Goal: Task Accomplishment & Management: Use online tool/utility

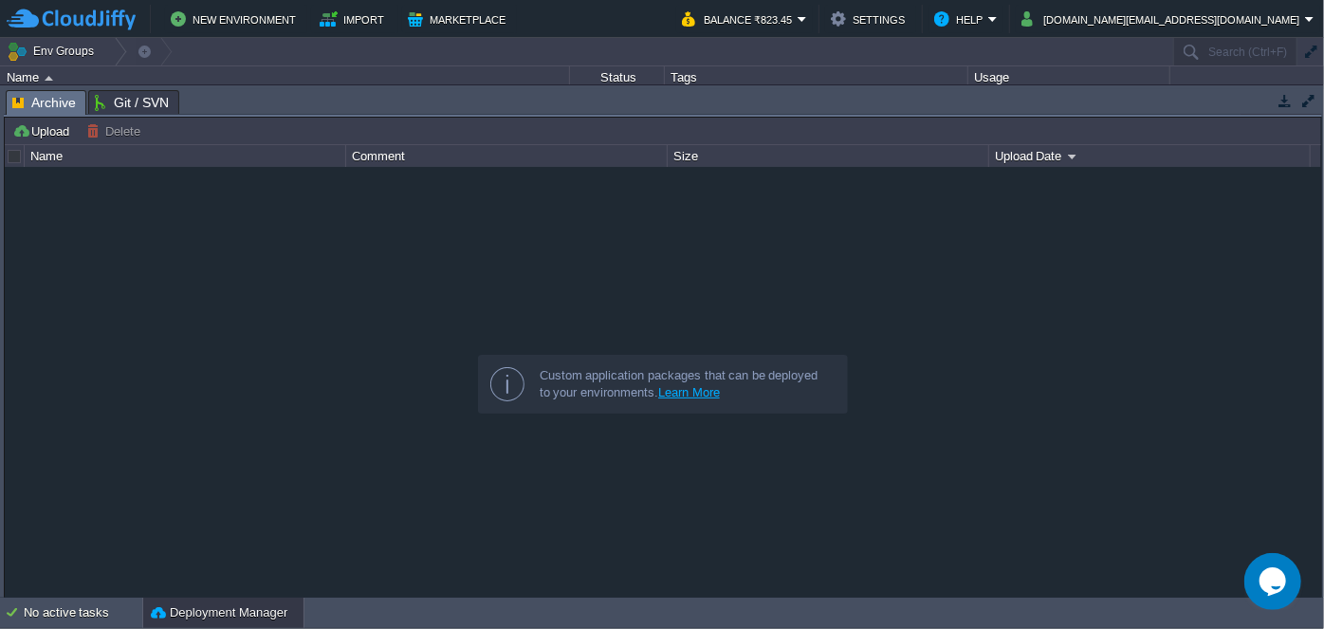
drag, startPoint x: 567, startPoint y: 87, endPoint x: 565, endPoint y: 249, distance: 162.1
click at [565, 249] on div "Tasks Activity Log Archive Git / SVN Upload Delete Deploy to ... Custom applica…" at bounding box center [663, 342] width 1326 height 514
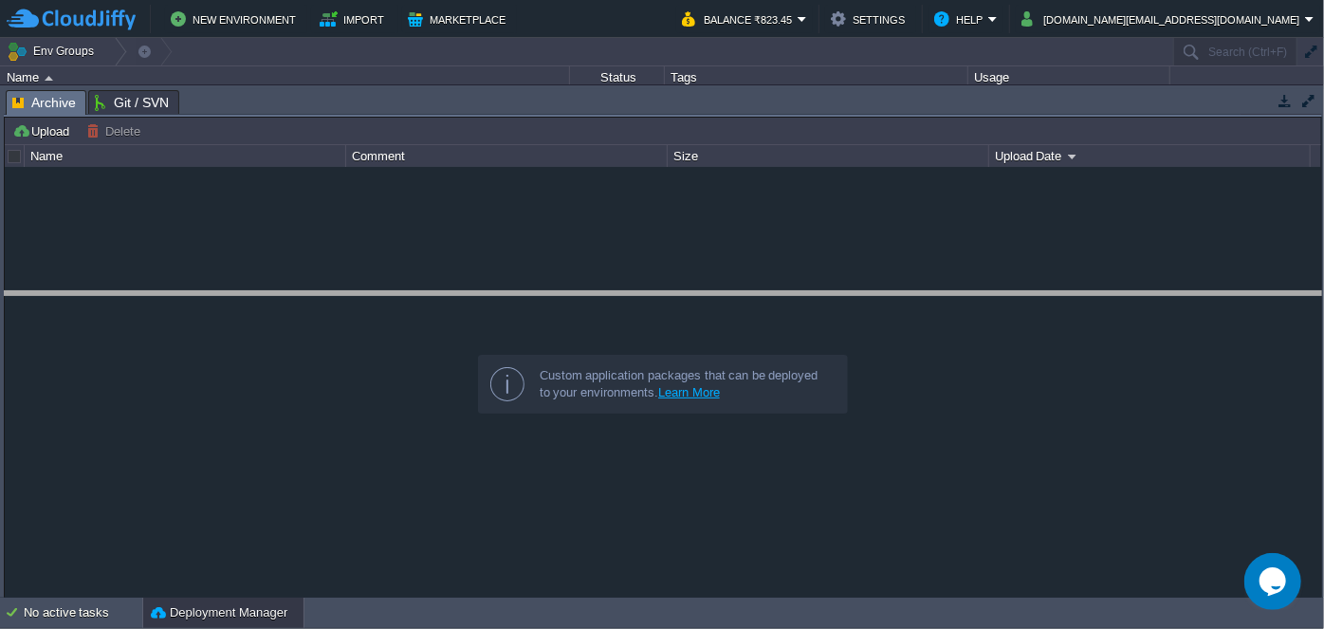
drag, startPoint x: 576, startPoint y: 91, endPoint x: 589, endPoint y: 294, distance: 203.3
click at [589, 294] on body "New Environment Import Marketplace Bonus ₹0.00 Upgrade Account Balance ₹823.45 …" at bounding box center [662, 314] width 1324 height 629
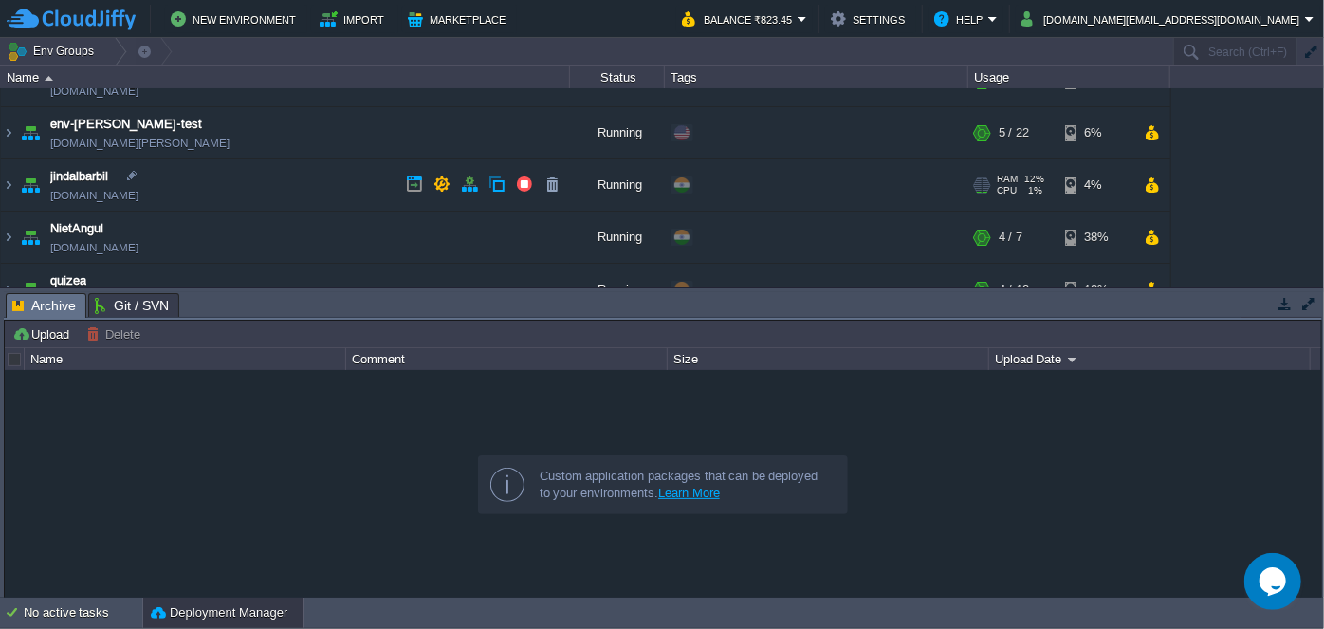
scroll to position [172, 0]
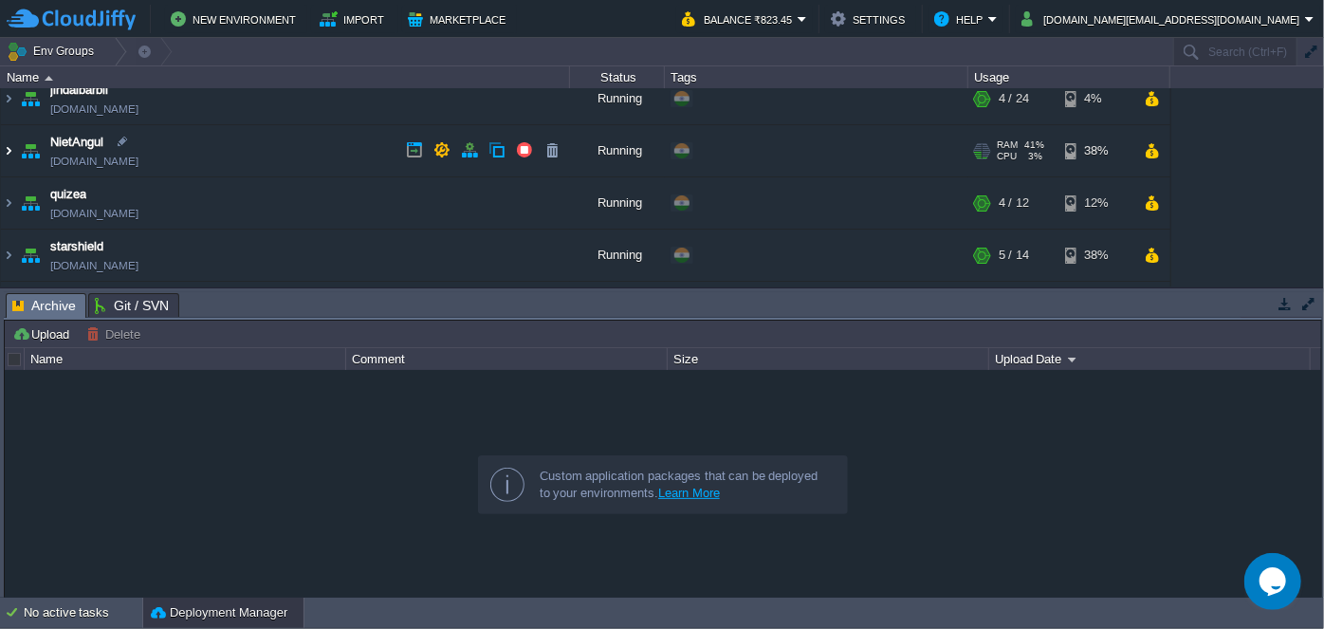
click at [6, 149] on img at bounding box center [8, 150] width 15 height 51
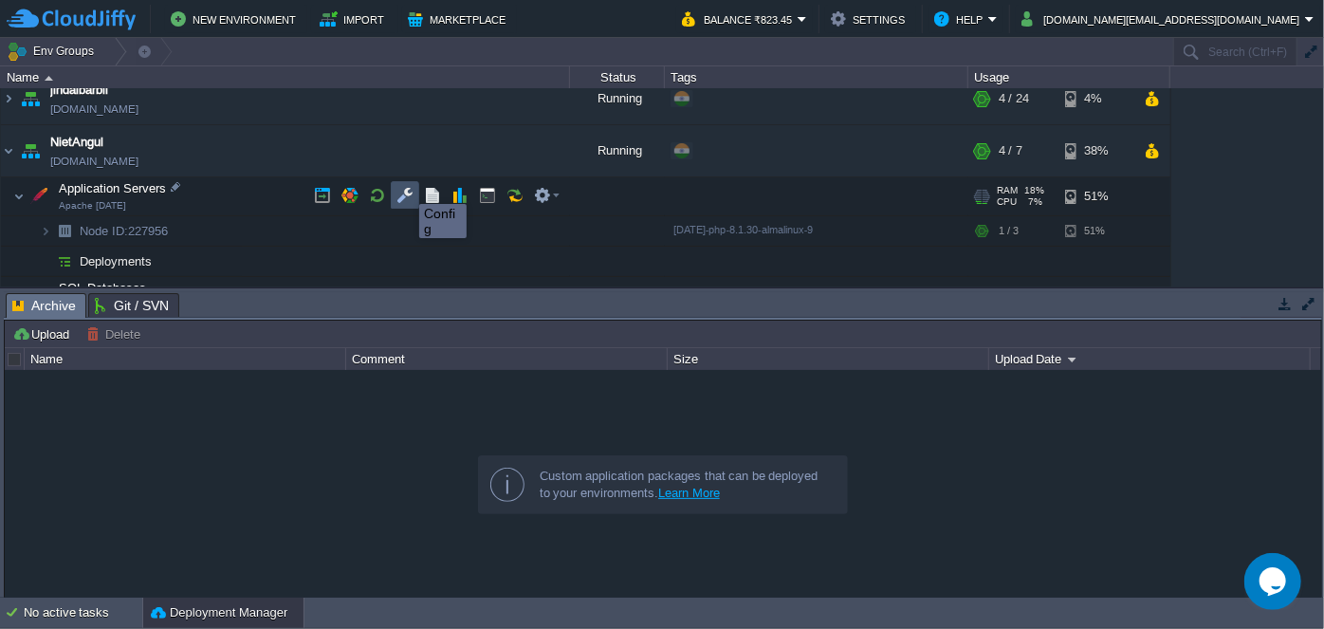
click at [406, 191] on button "button" at bounding box center [404, 195] width 17 height 17
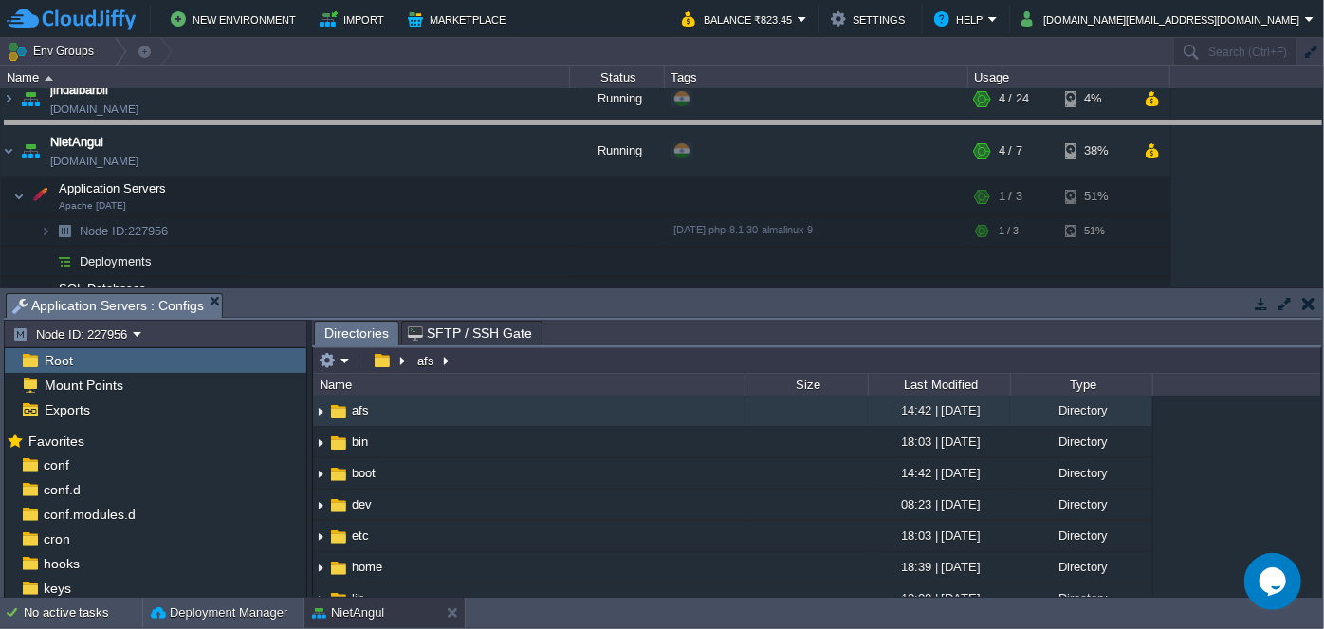
drag, startPoint x: 595, startPoint y: 291, endPoint x: 582, endPoint y: 119, distance: 172.1
click at [582, 119] on body "New Environment Import Marketplace Bonus ₹0.00 Upgrade Account Balance ₹823.45 …" at bounding box center [662, 314] width 1324 height 629
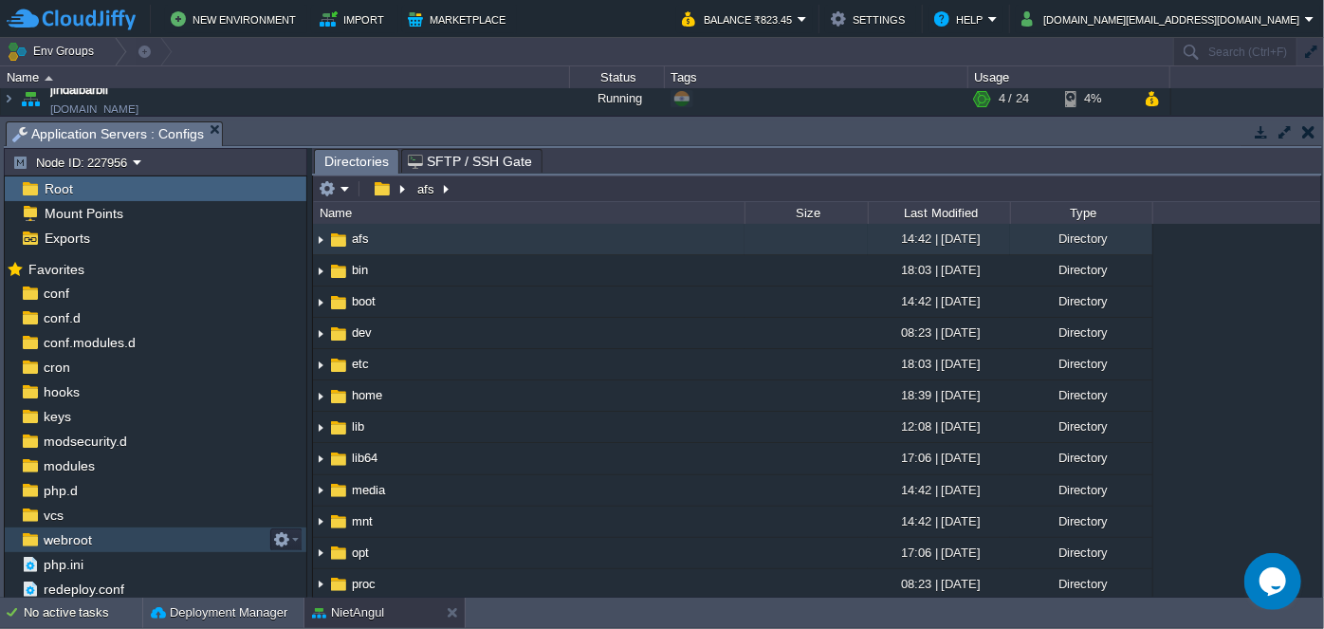
click at [119, 536] on div "webroot" at bounding box center [156, 539] width 302 height 25
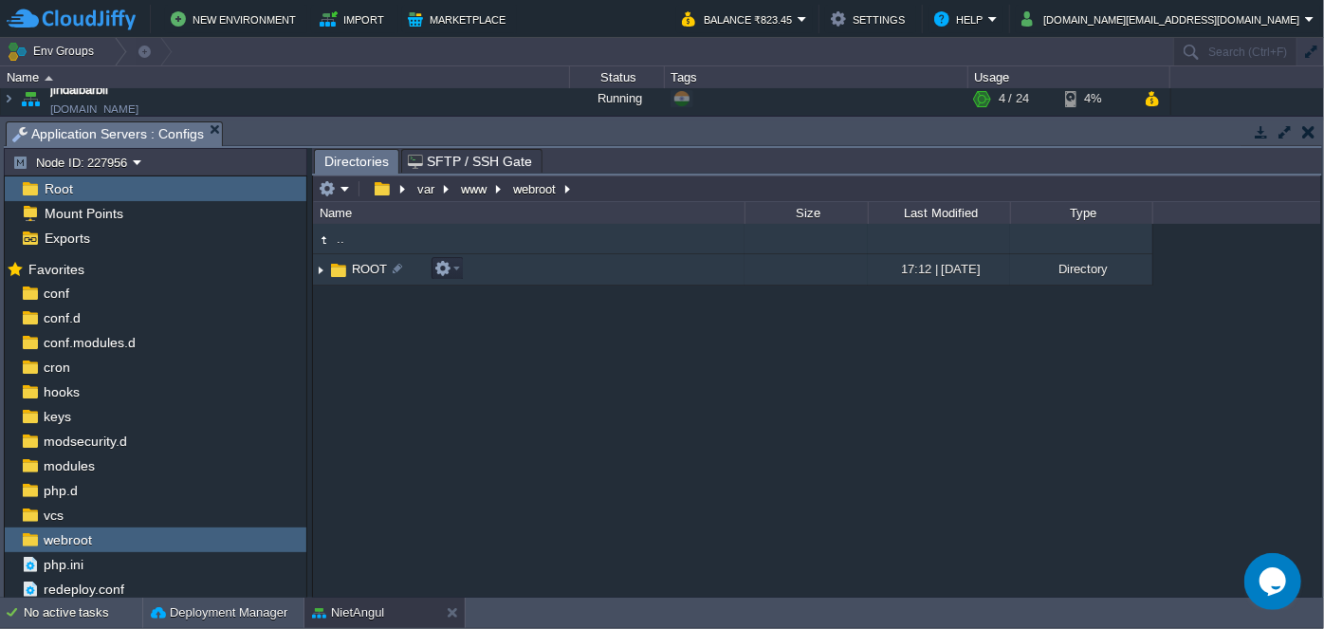
click at [325, 267] on img at bounding box center [320, 269] width 15 height 29
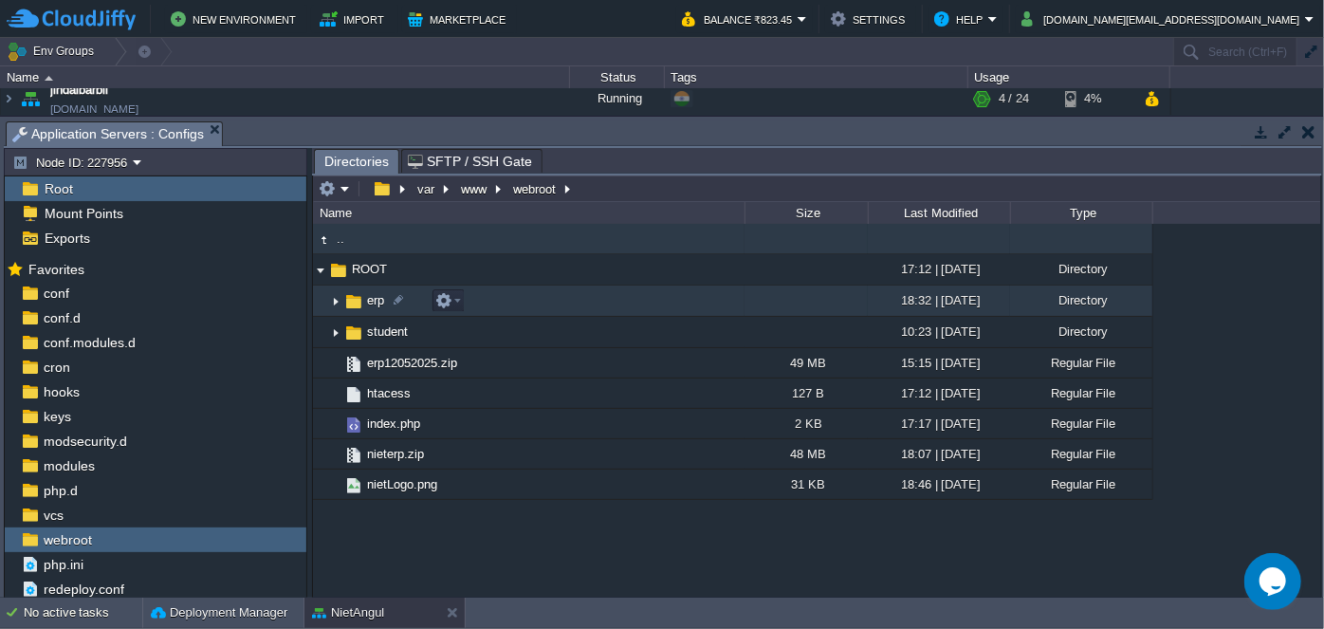
click at [336, 301] on img at bounding box center [335, 300] width 15 height 29
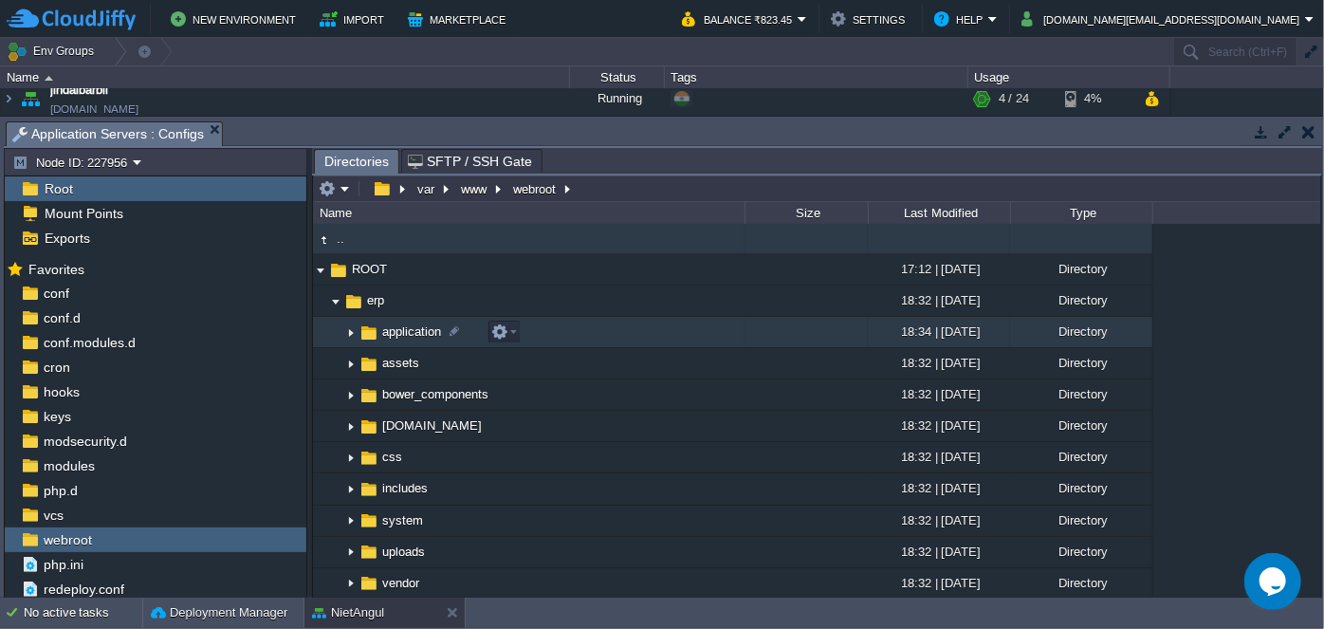
click at [356, 333] on img at bounding box center [350, 332] width 15 height 29
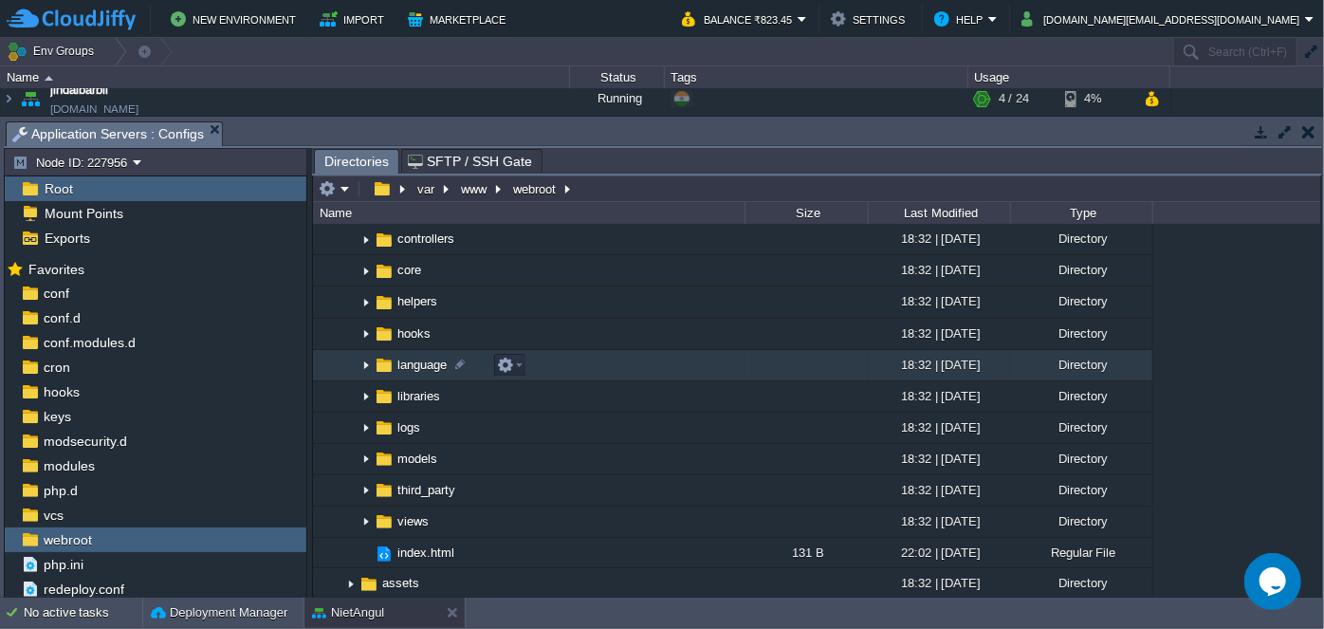
scroll to position [85, 0]
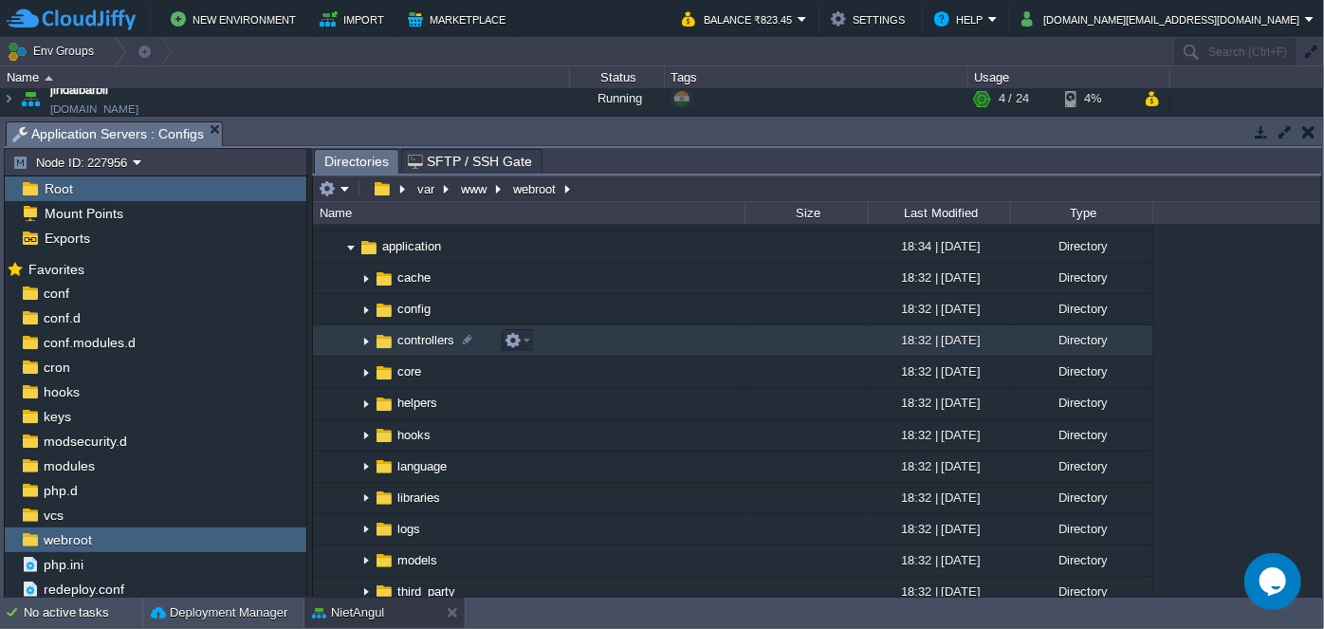
click at [366, 337] on img at bounding box center [365, 340] width 15 height 29
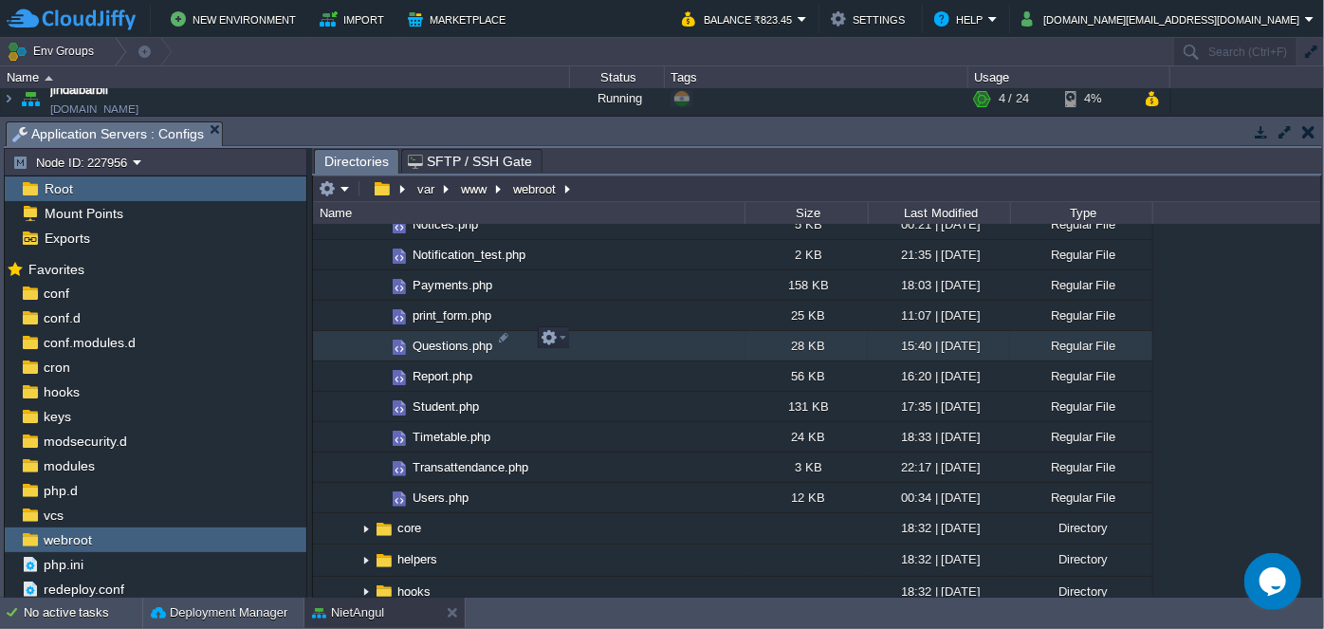
scroll to position [1033, 0]
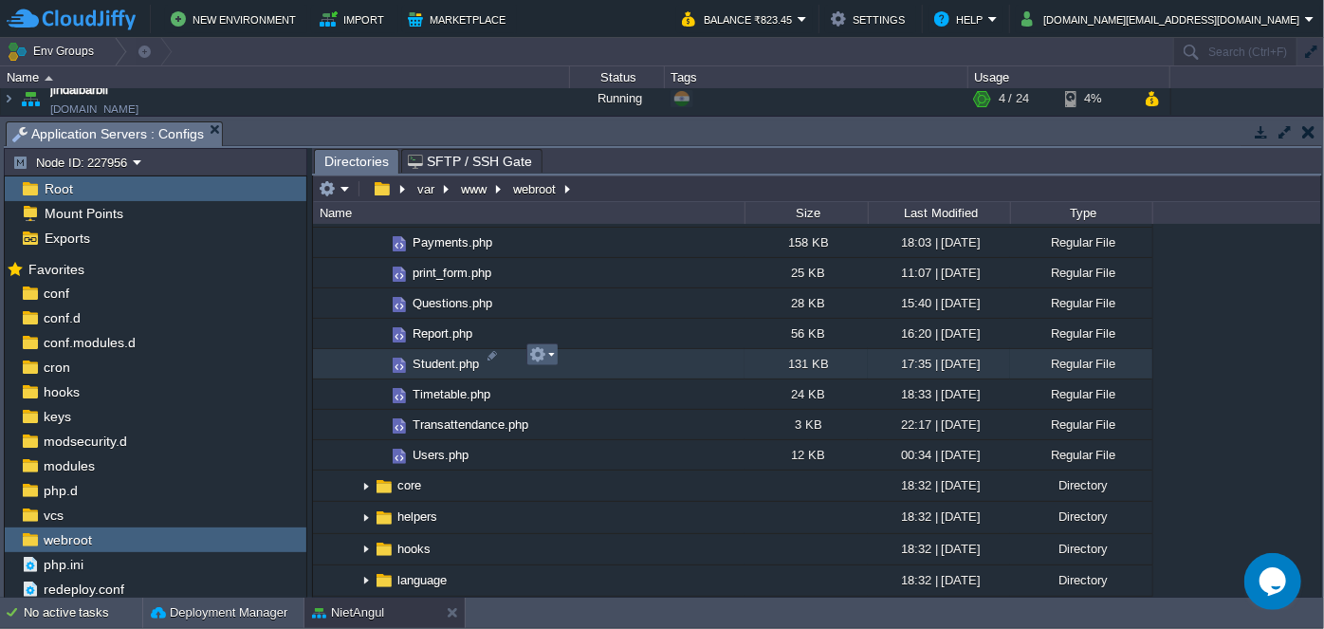
click at [550, 359] on em at bounding box center [542, 354] width 26 height 17
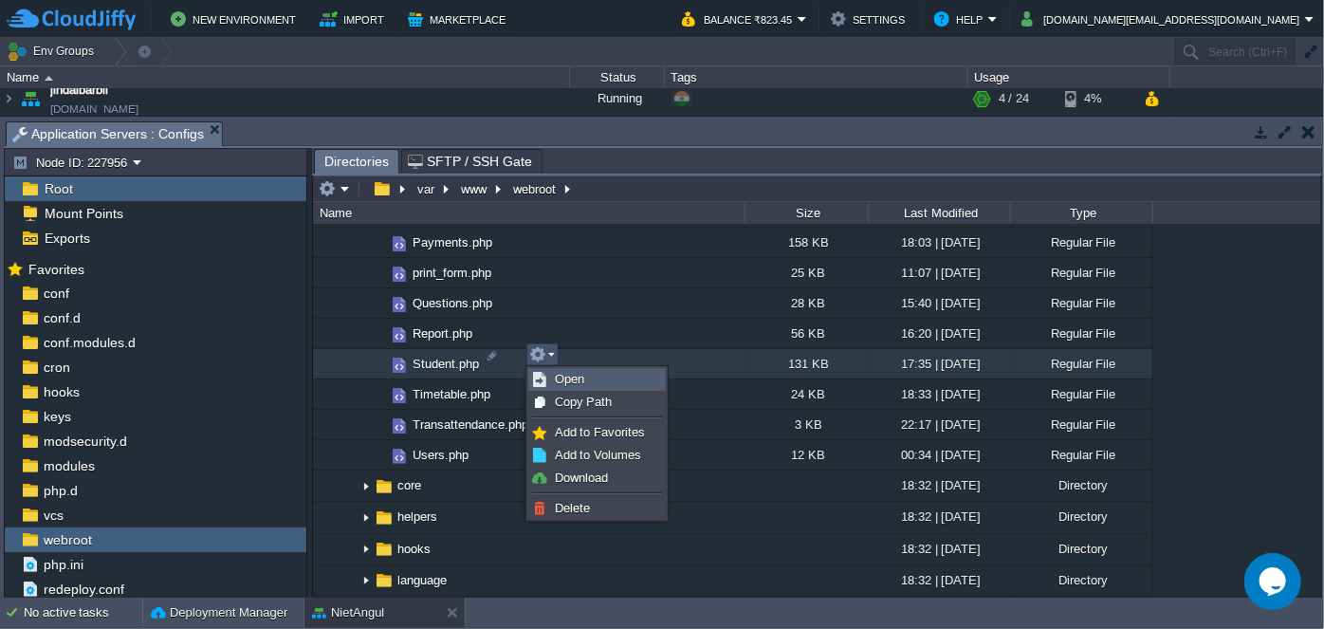
click at [571, 373] on span "Open" at bounding box center [569, 379] width 29 height 14
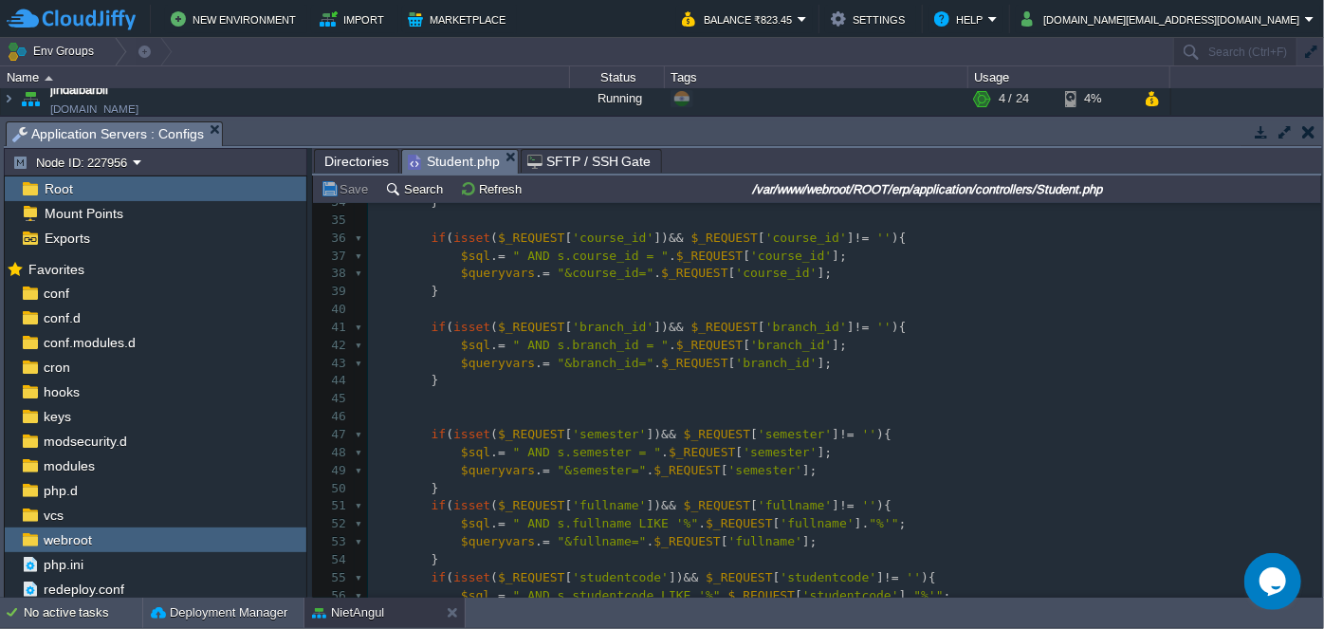
scroll to position [0, 0]
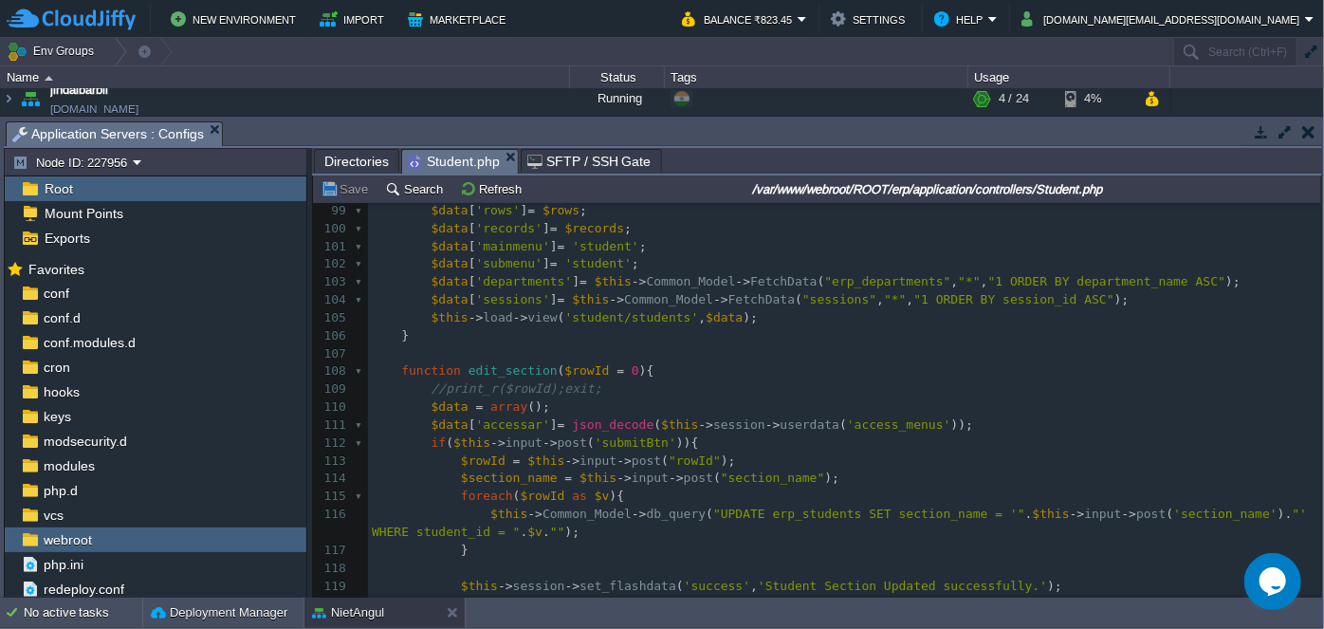
click at [352, 150] on span "Directories" at bounding box center [356, 161] width 64 height 23
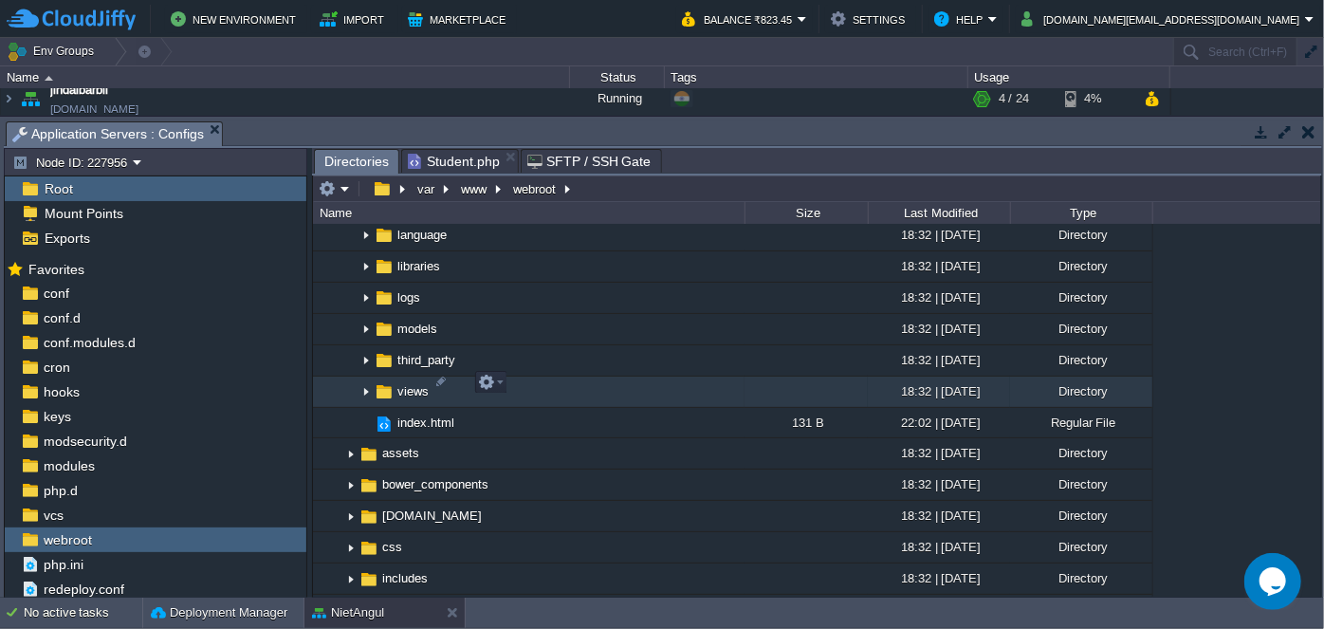
click at [370, 377] on img at bounding box center [365, 391] width 15 height 29
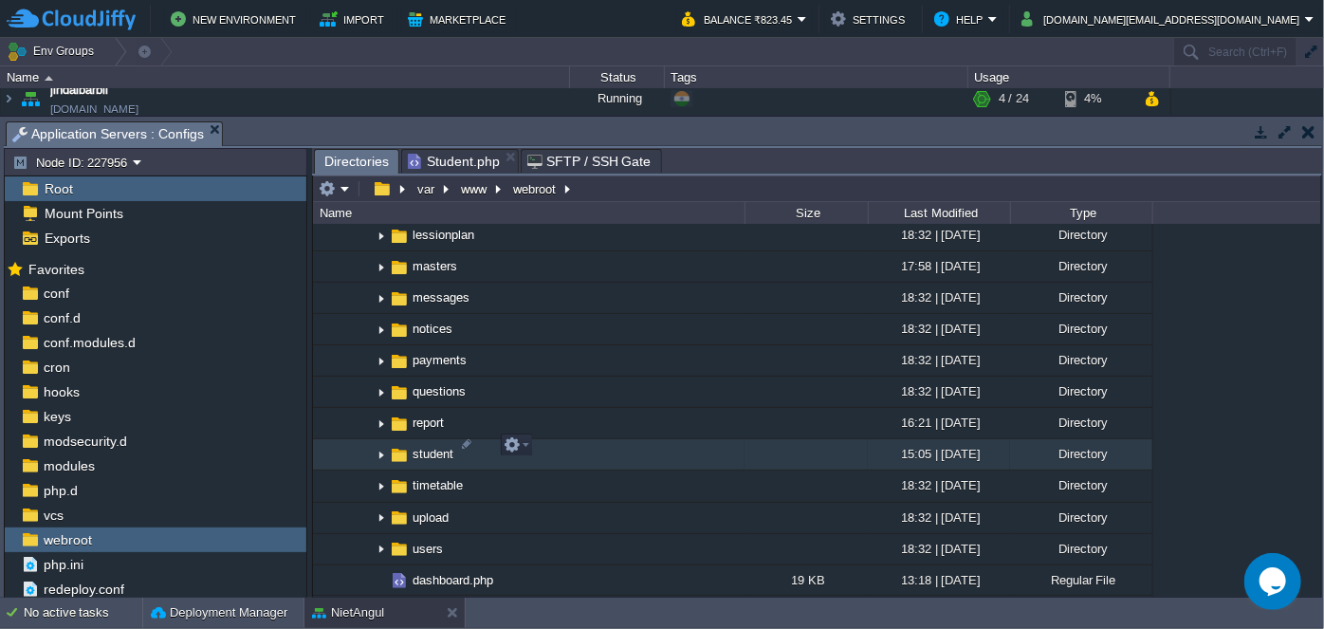
click at [384, 444] on img at bounding box center [381, 454] width 15 height 29
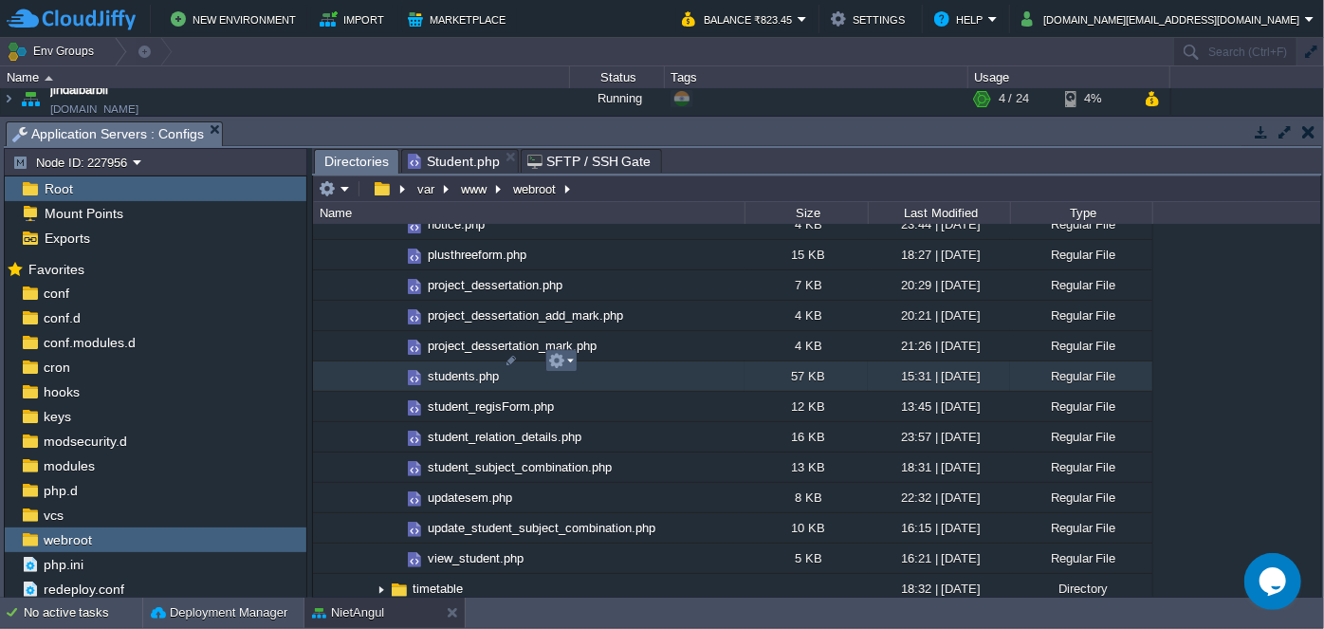
click at [568, 364] on em at bounding box center [561, 360] width 26 height 17
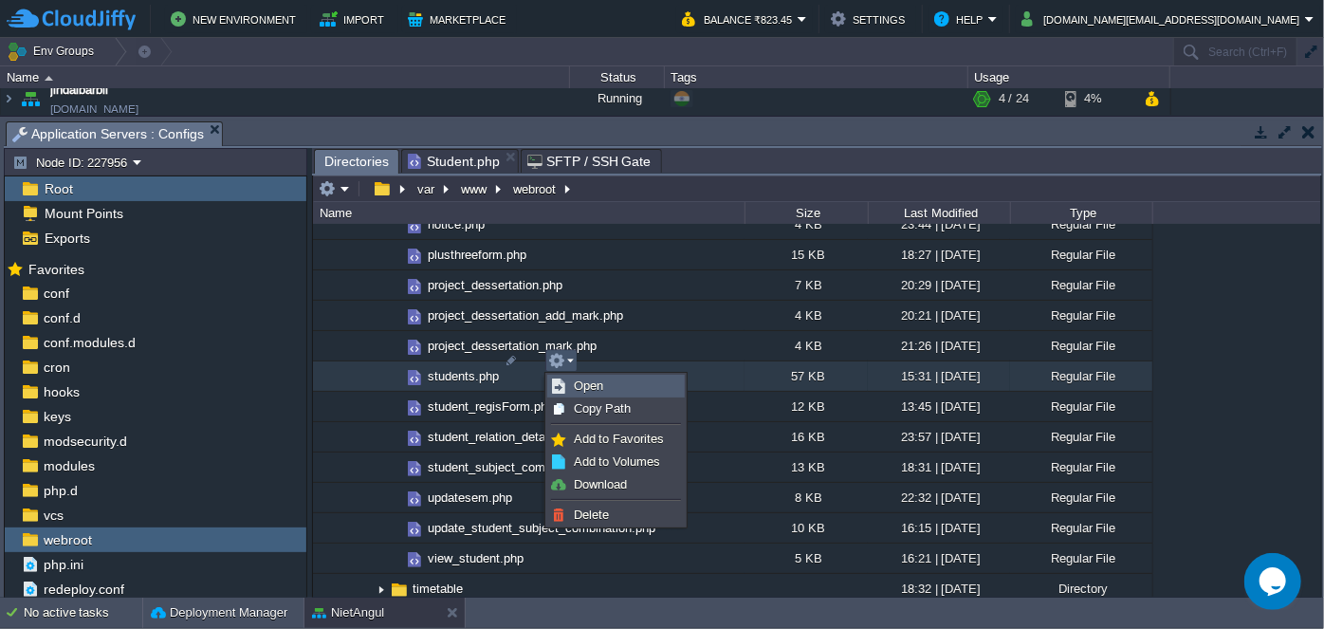
click at [589, 392] on span "Open" at bounding box center [588, 385] width 29 height 14
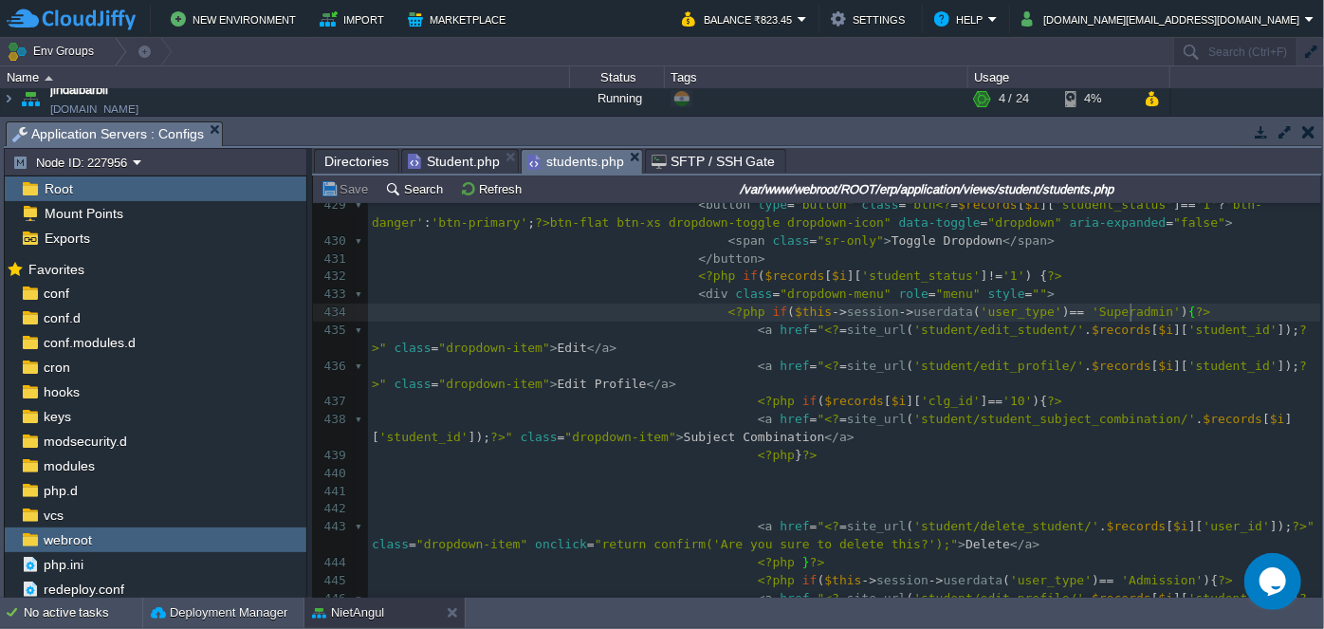
scroll to position [7930, 0]
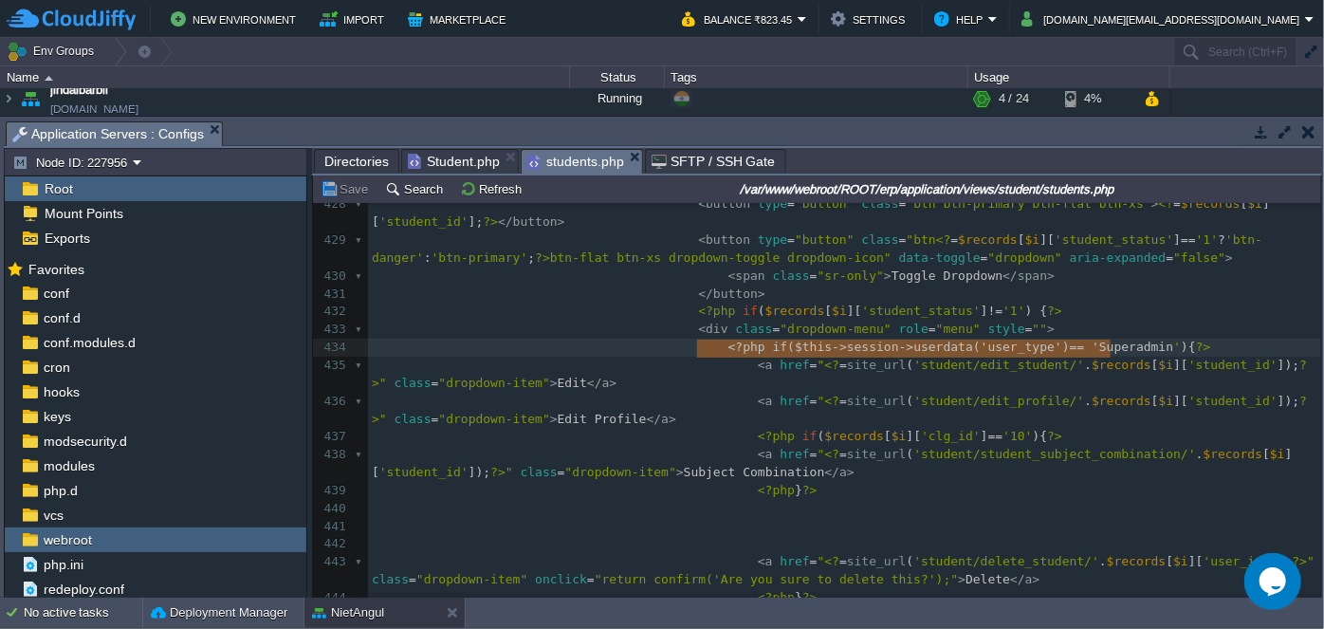
type textarea "<?php if($this->session->userdata('user_type') == 'Superadmin'){?>"
drag, startPoint x: 695, startPoint y: 349, endPoint x: 1116, endPoint y: 341, distance: 421.1
click at [1153, 312] on pre "<?php if ( $records [ $i ][ 'student_status' ] != '1' ) { ?>" at bounding box center [844, 311] width 953 height 18
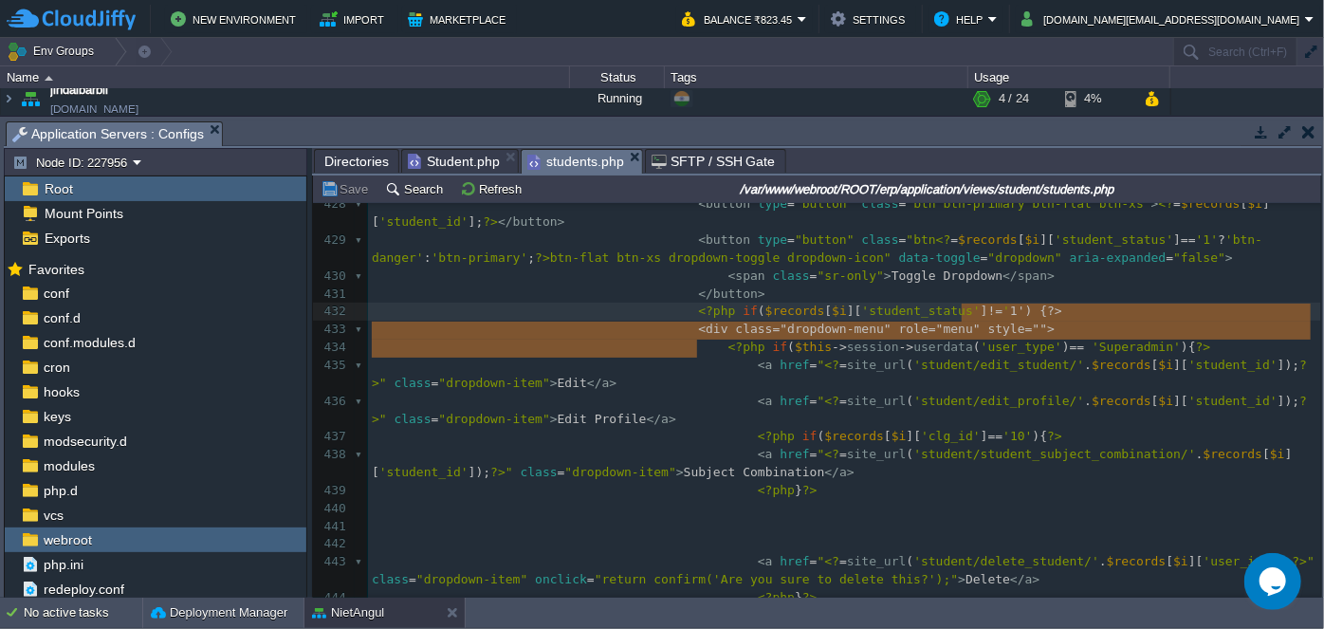
type textarea "?> <div class="dropdown-menu" role="menu" style="">"
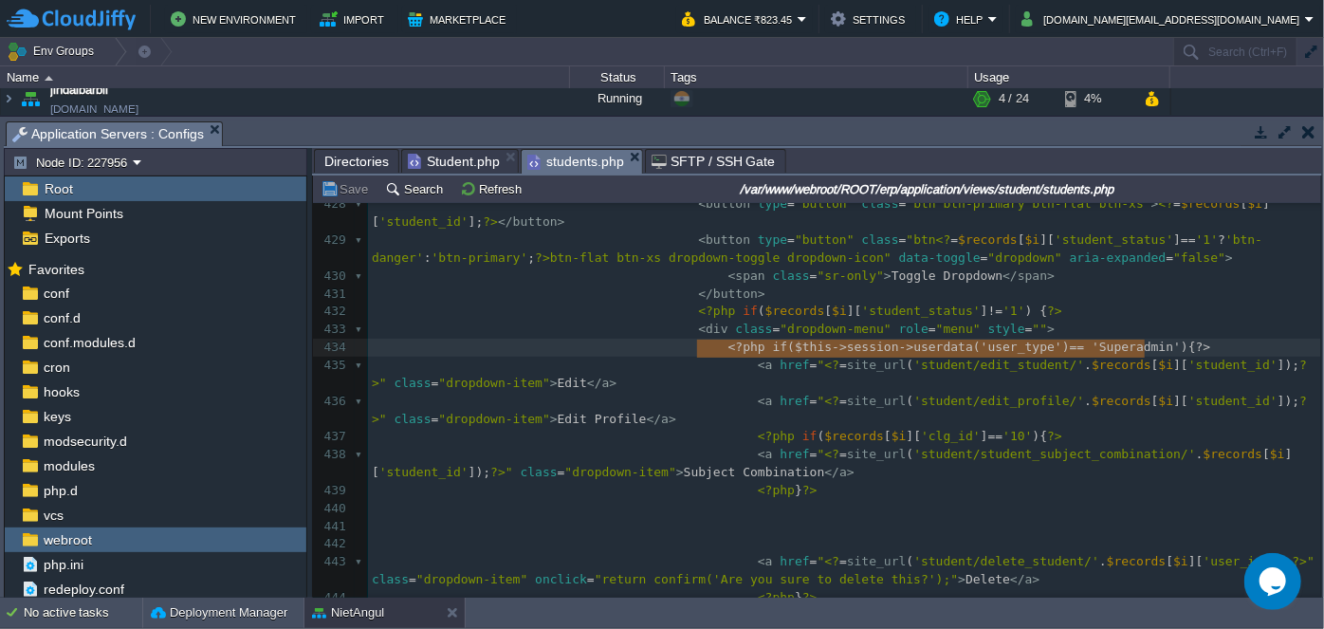
drag, startPoint x: 694, startPoint y: 344, endPoint x: 1150, endPoint y: 351, distance: 456.1
type textarea "?"
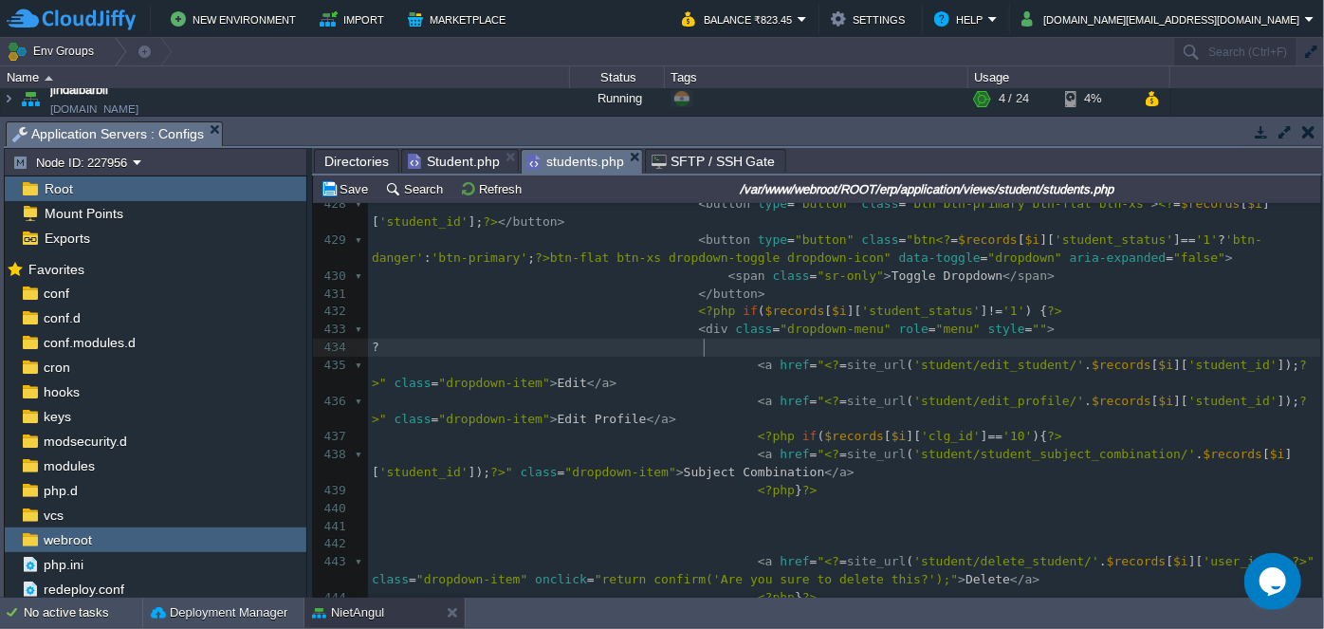
scroll to position [6, 5]
type textarea "<?php if($this->session->userdata('user_type') == 'Superadmin'){?>"
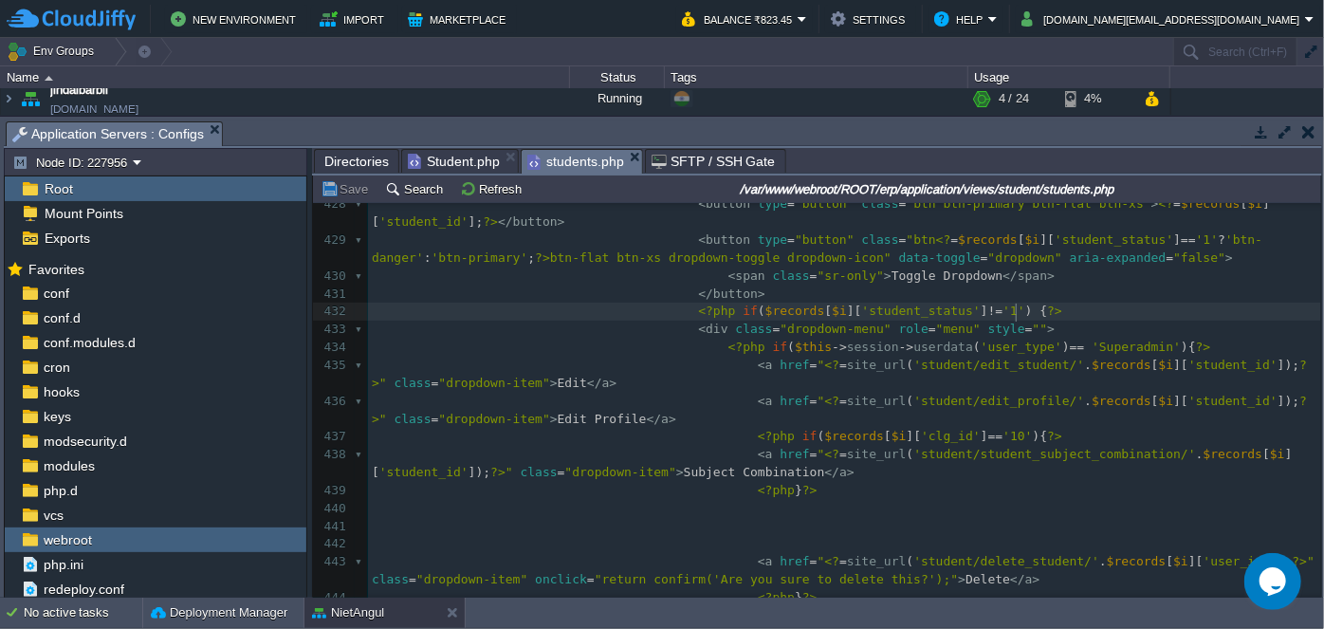
click at [1094, 312] on pre "<?php if ( $records [ $i ][ 'student_status' ] != '1' ) { ?>" at bounding box center [844, 311] width 953 height 18
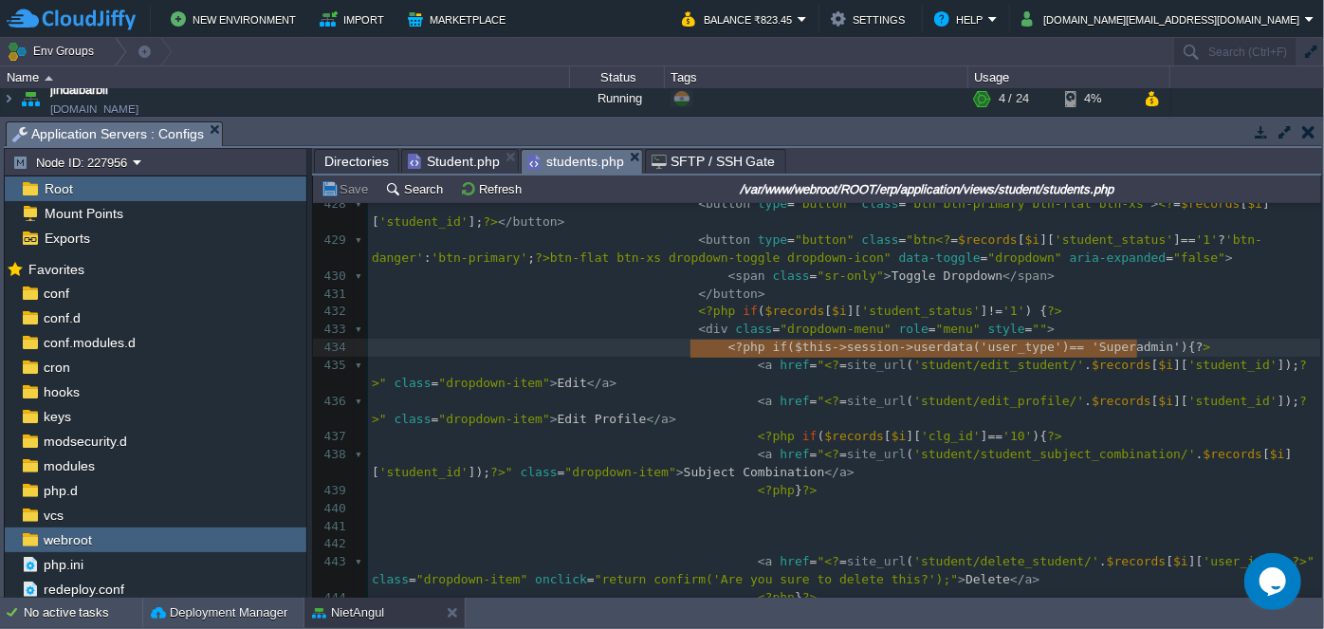
type textarea "<?php if($this->session->userdata('user_type') == 'Superadmin'){?>"
drag, startPoint x: 688, startPoint y: 350, endPoint x: 1114, endPoint y: 363, distance: 425.9
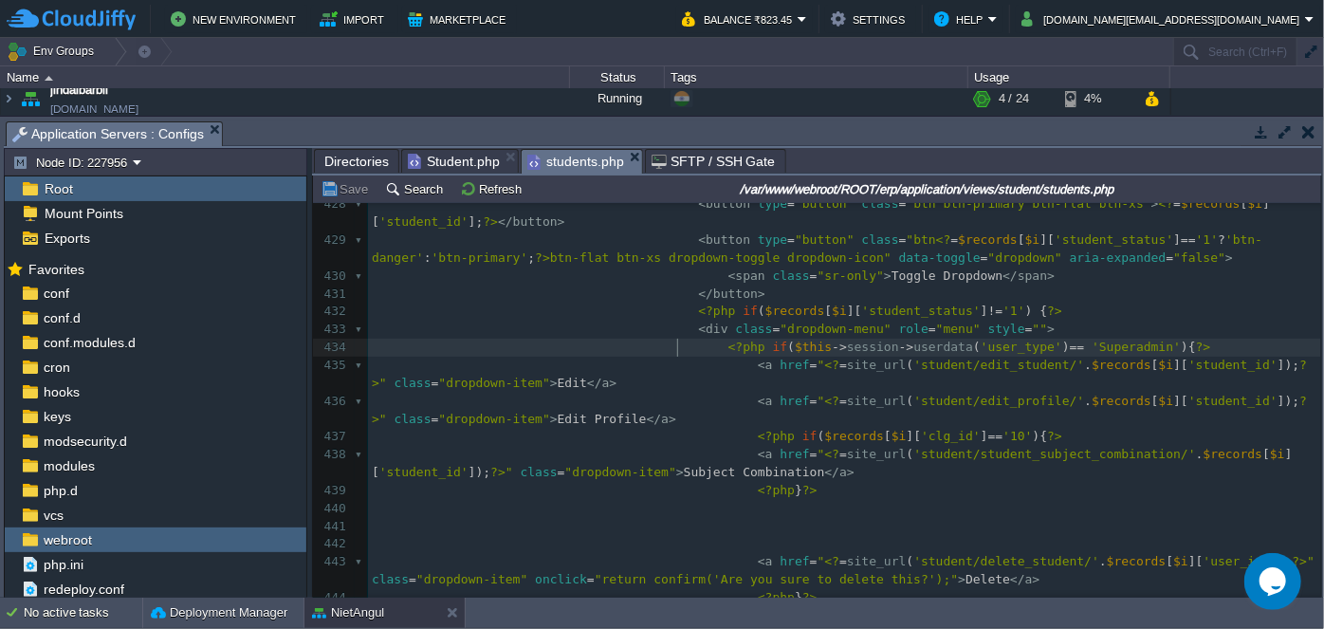
type textarea "//"
click at [387, 343] on span "//" at bounding box center [379, 346] width 15 height 14
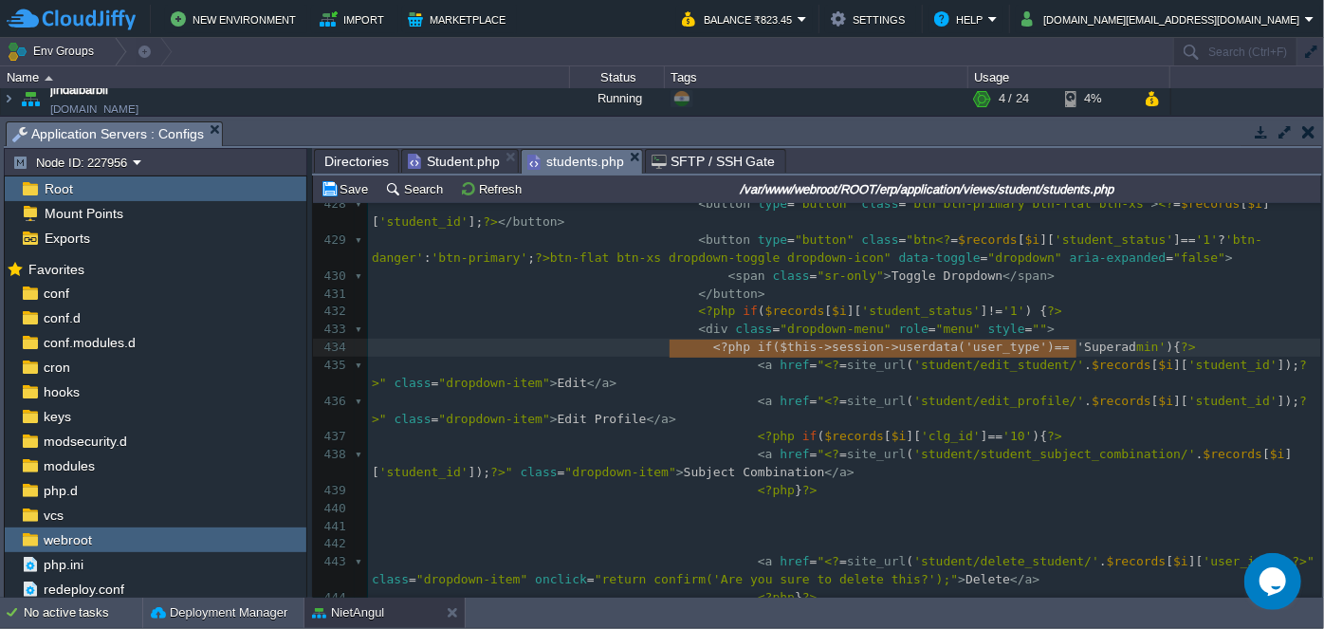
type textarea "<?php if($this->session->userdata('user_type') == 'Superadmin'){?>"
drag, startPoint x: 672, startPoint y: 345, endPoint x: 1148, endPoint y: 349, distance: 476.0
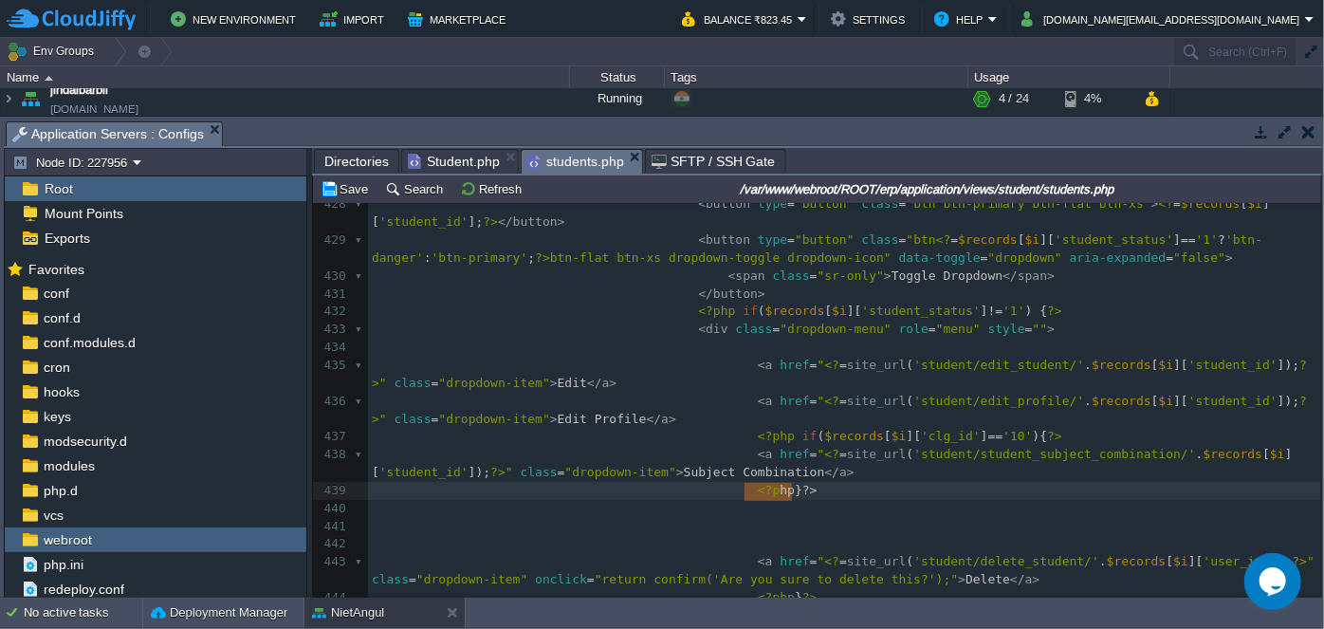
type textarea "<?php } ?>"
drag, startPoint x: 824, startPoint y: 493, endPoint x: 716, endPoint y: 486, distance: 108.3
click at [1012, 332] on pre "< div class = "dropdown-menu" role = "menu" style = "" >" at bounding box center [844, 329] width 953 height 18
click at [1085, 285] on pre "</ button >" at bounding box center [844, 294] width 953 height 18
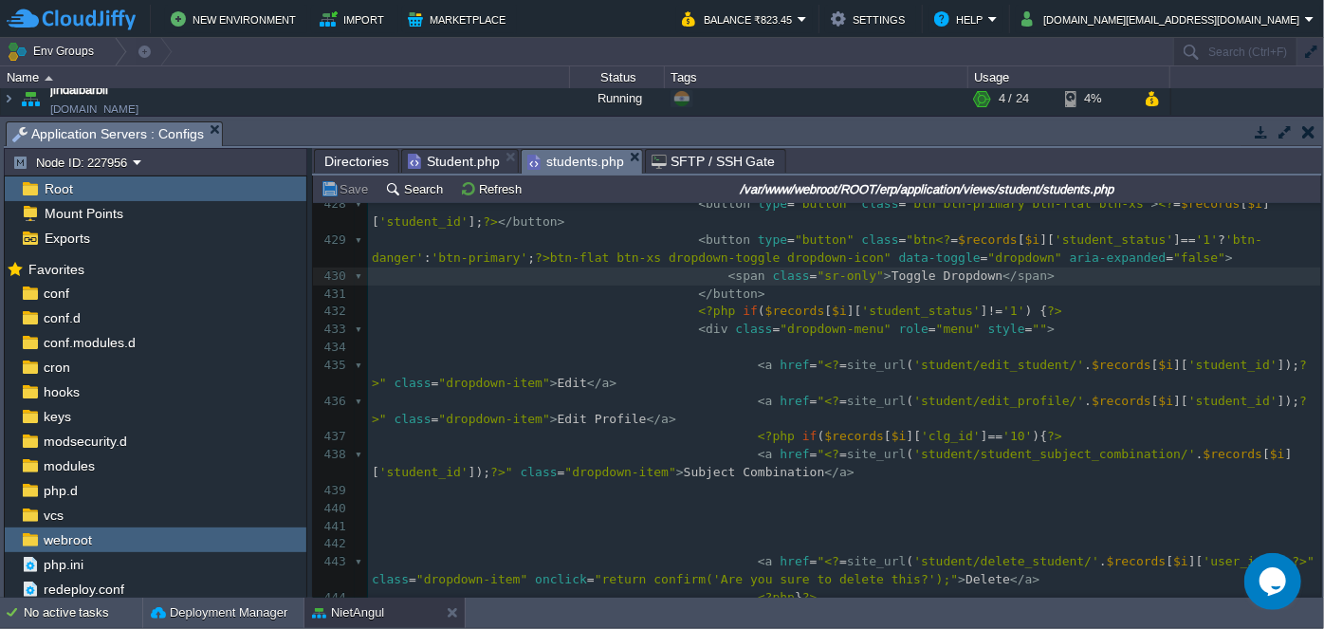
click at [1124, 325] on pre "< div class = "dropdown-menu" role = "menu" style = "" >" at bounding box center [844, 329] width 953 height 18
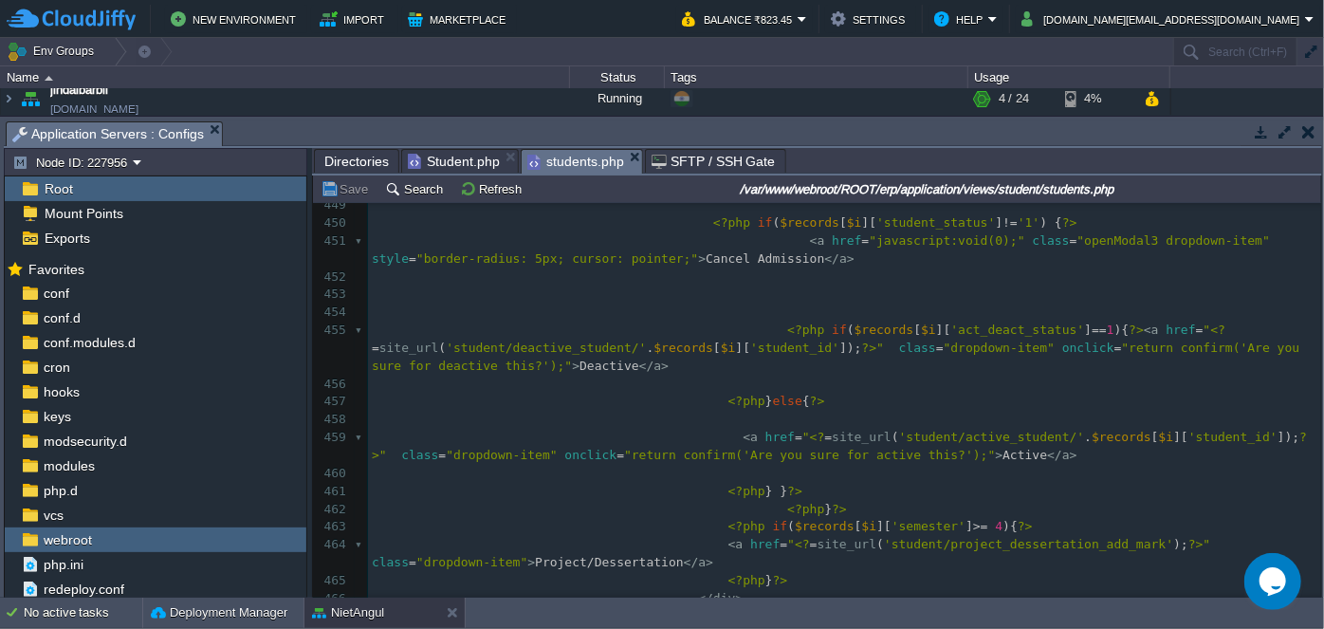
scroll to position [8297, 0]
